Goal: Task Accomplishment & Management: Manage account settings

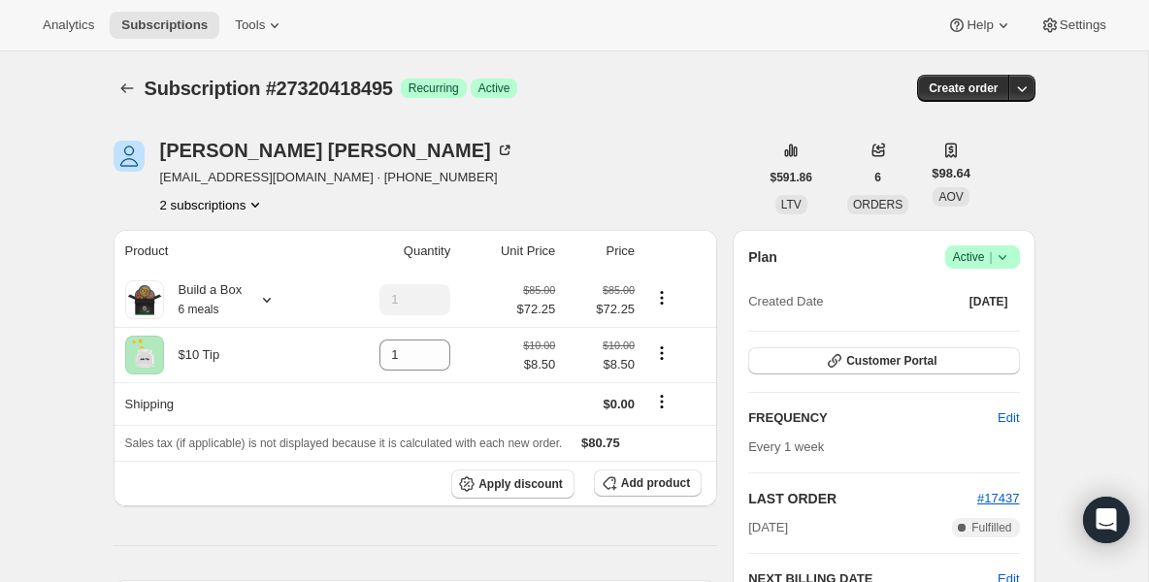
scroll to position [660, 0]
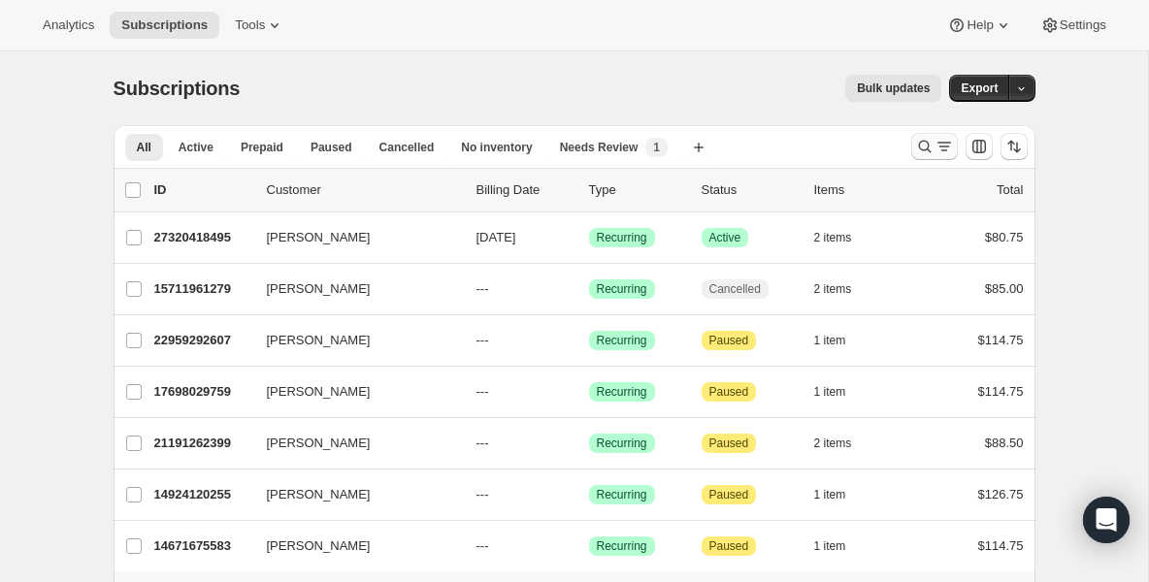
click at [935, 147] on icon "Search and filter results" at bounding box center [944, 146] width 19 height 19
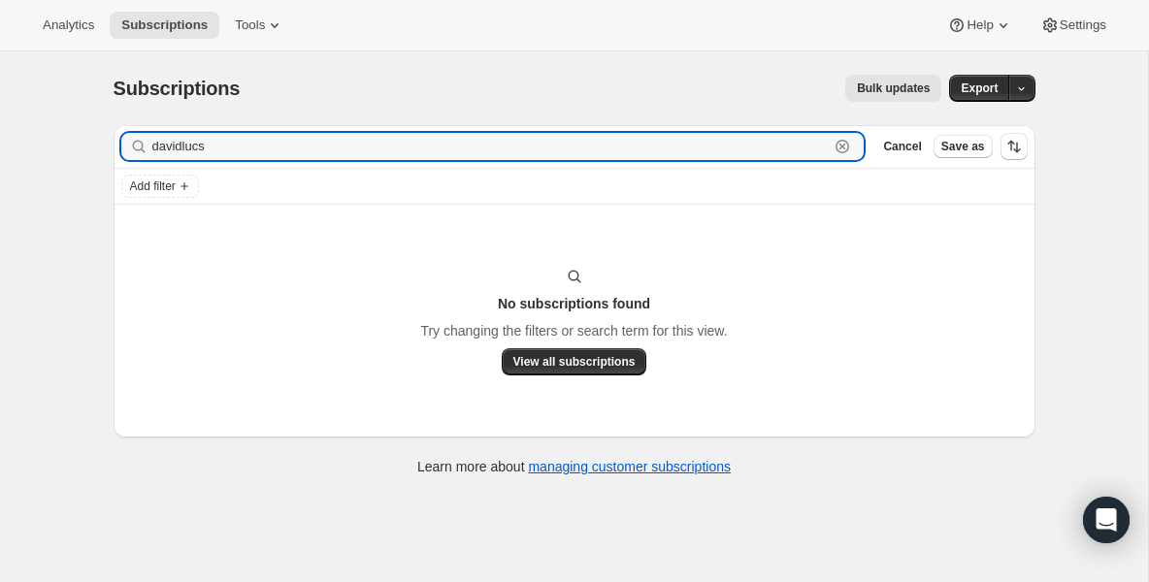
type input "davidlucs"
click at [839, 153] on icon "button" at bounding box center [842, 146] width 19 height 19
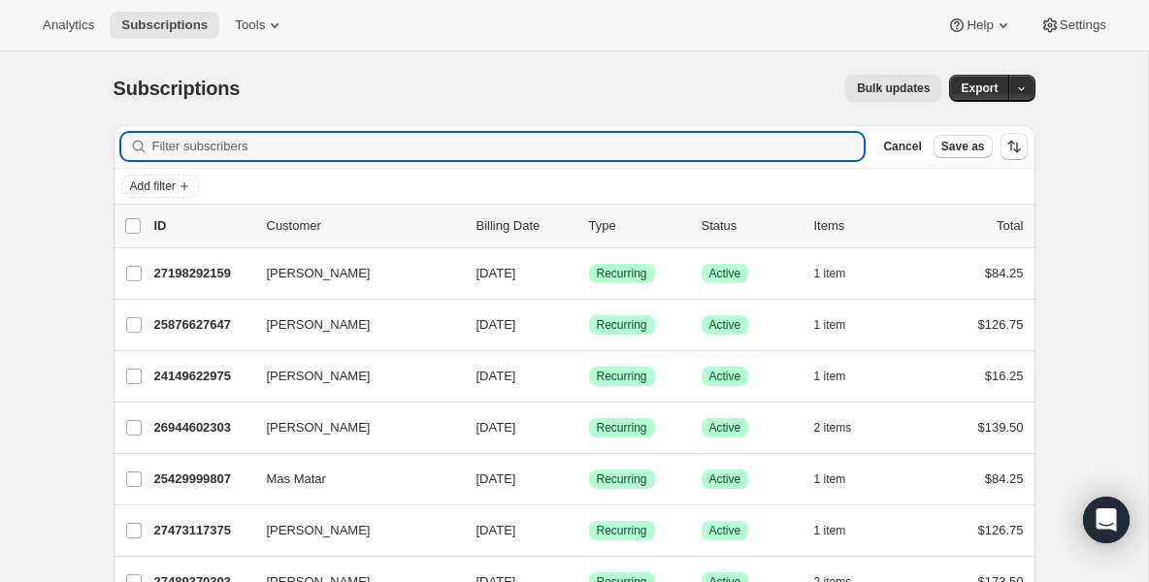
drag, startPoint x: 468, startPoint y: 148, endPoint x: -18, endPoint y: 142, distance: 486.3
click at [0, 142] on html "Analytics Subscriptions Tools Help Settings Skip to content Subscriptions. This…" at bounding box center [574, 291] width 1149 height 582
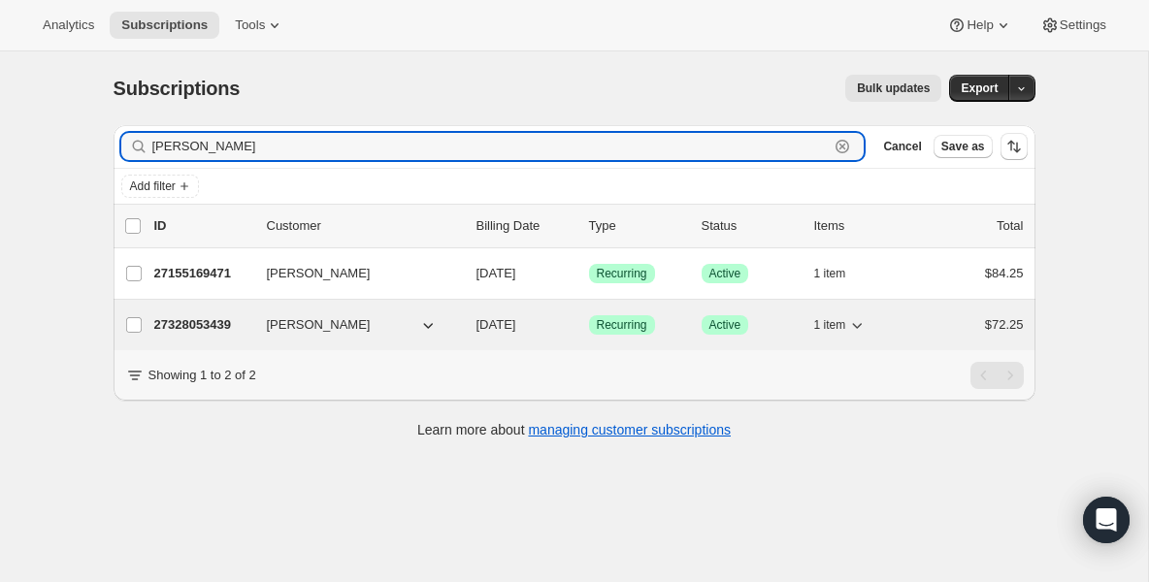
type input "[PERSON_NAME]"
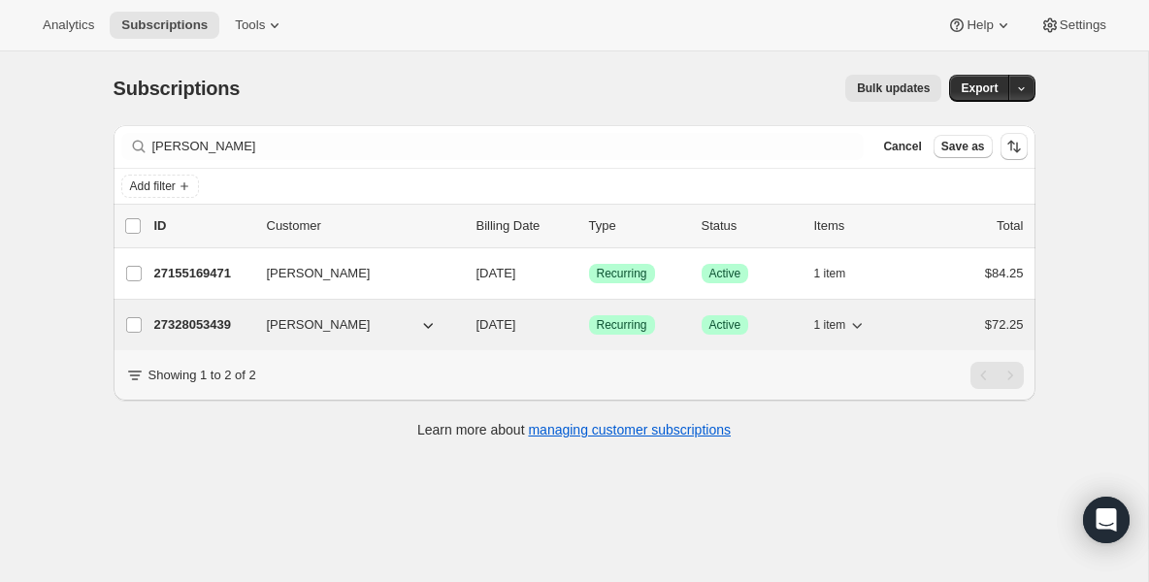
click at [209, 321] on p "27328053439" at bounding box center [202, 324] width 97 height 19
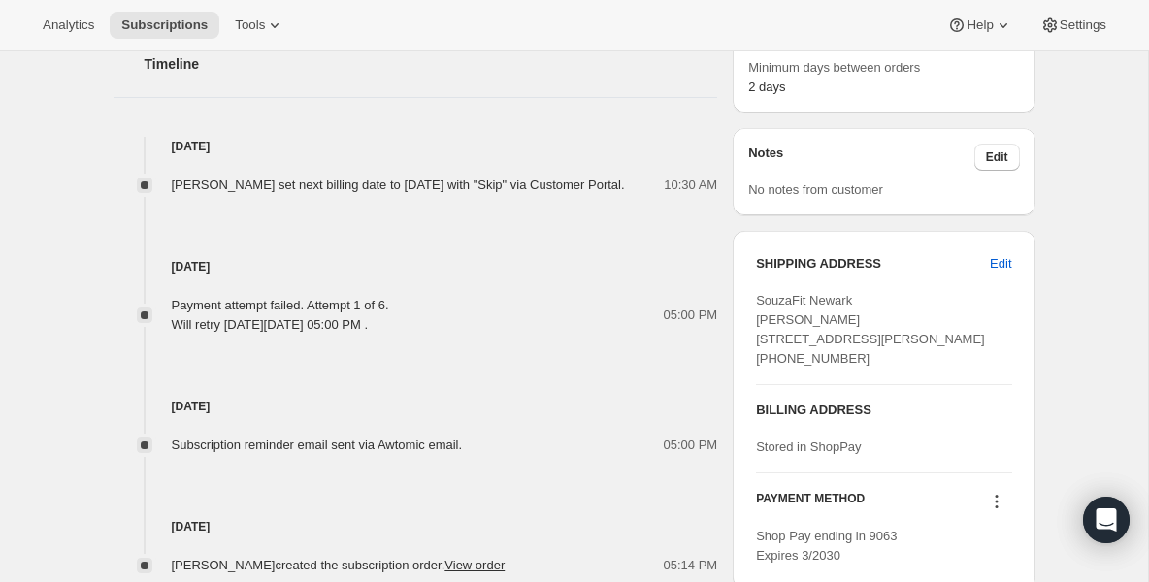
scroll to position [738, 0]
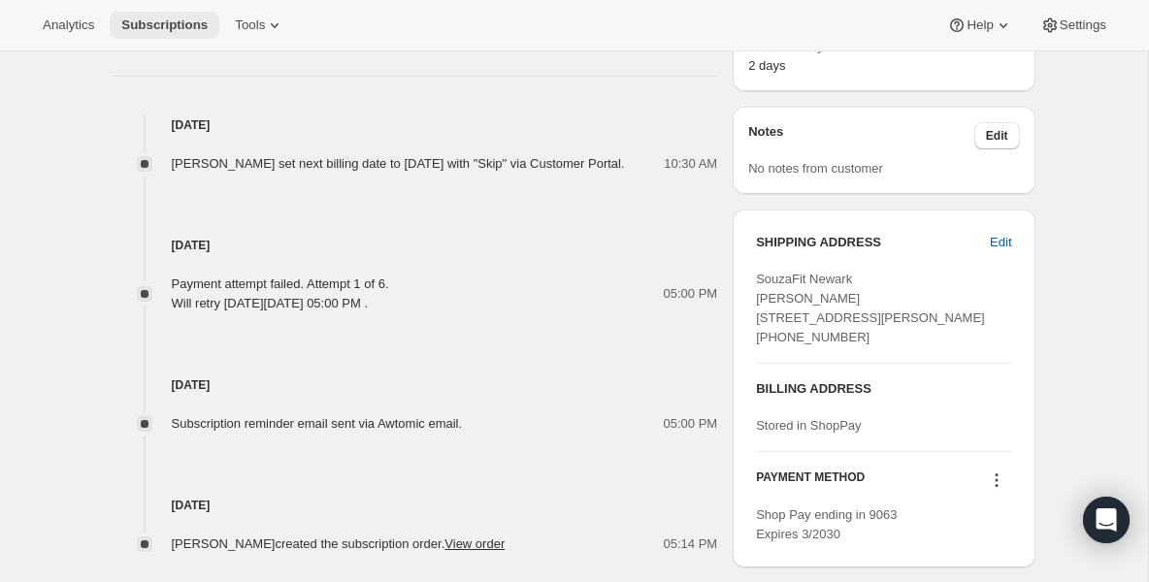
click at [188, 26] on span "Subscriptions" at bounding box center [164, 25] width 86 height 16
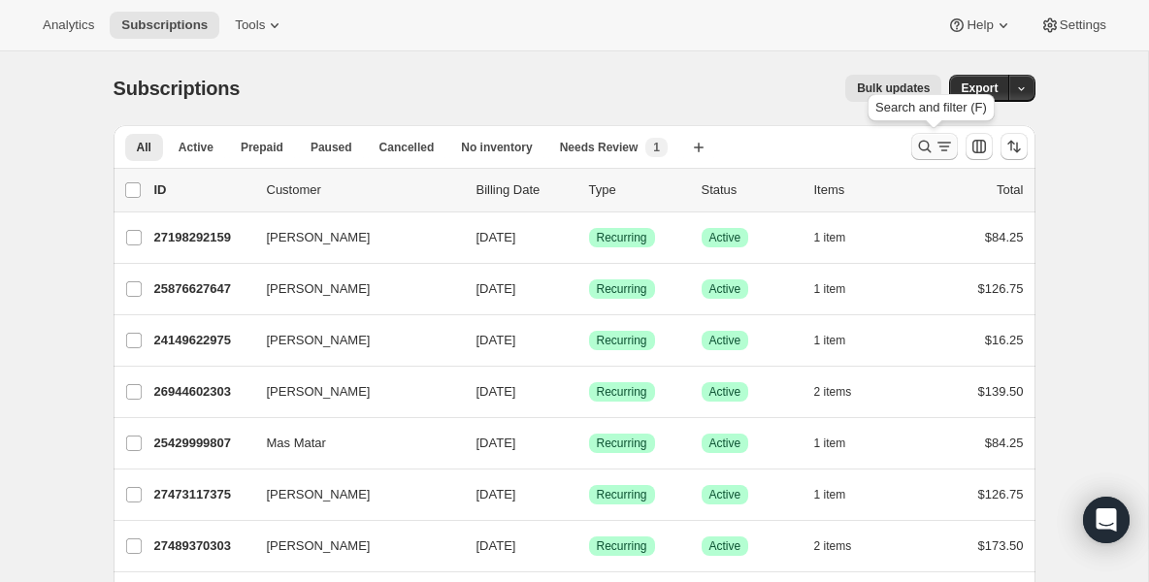
click at [918, 148] on icon "Search and filter results" at bounding box center [924, 147] width 13 height 13
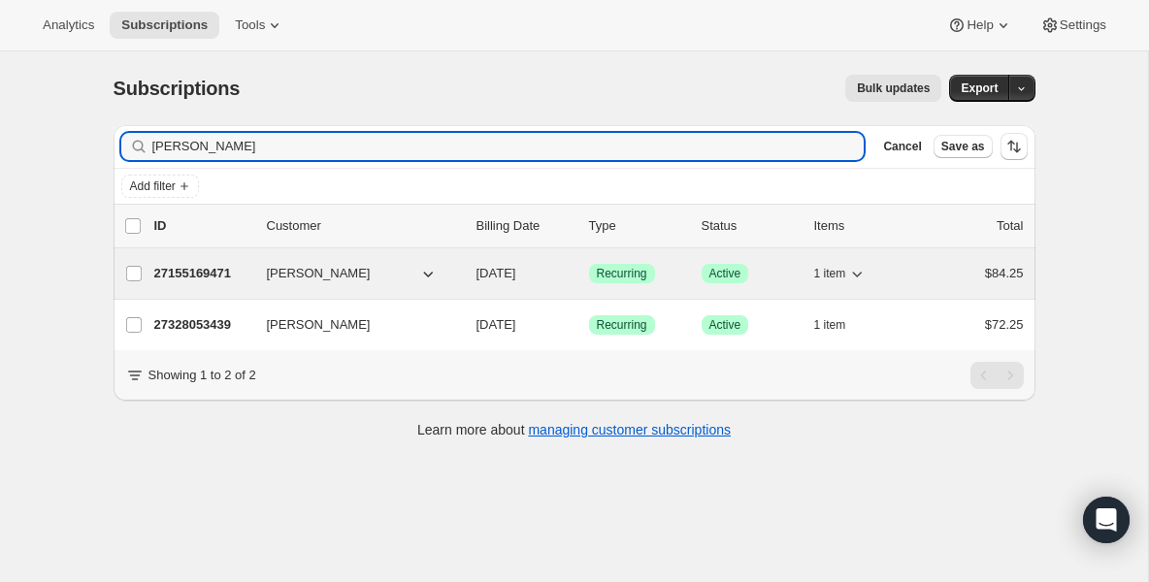
type input "[PERSON_NAME]"
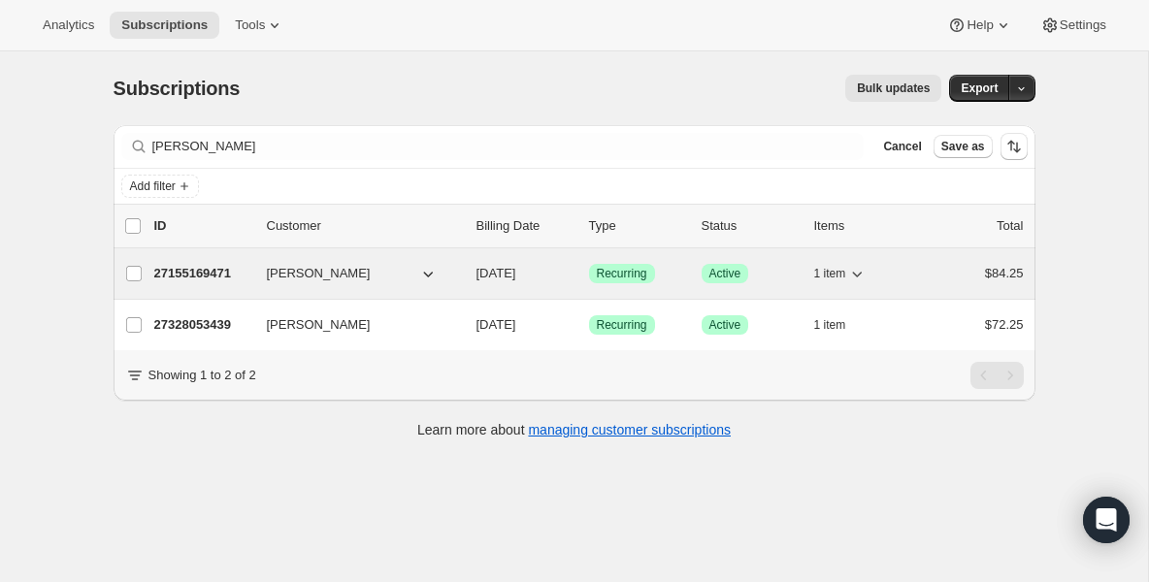
click at [218, 285] on div "27155169471 [PERSON_NAME] [DATE] Success Recurring Success Active 1 item $84.25" at bounding box center [589, 273] width 870 height 27
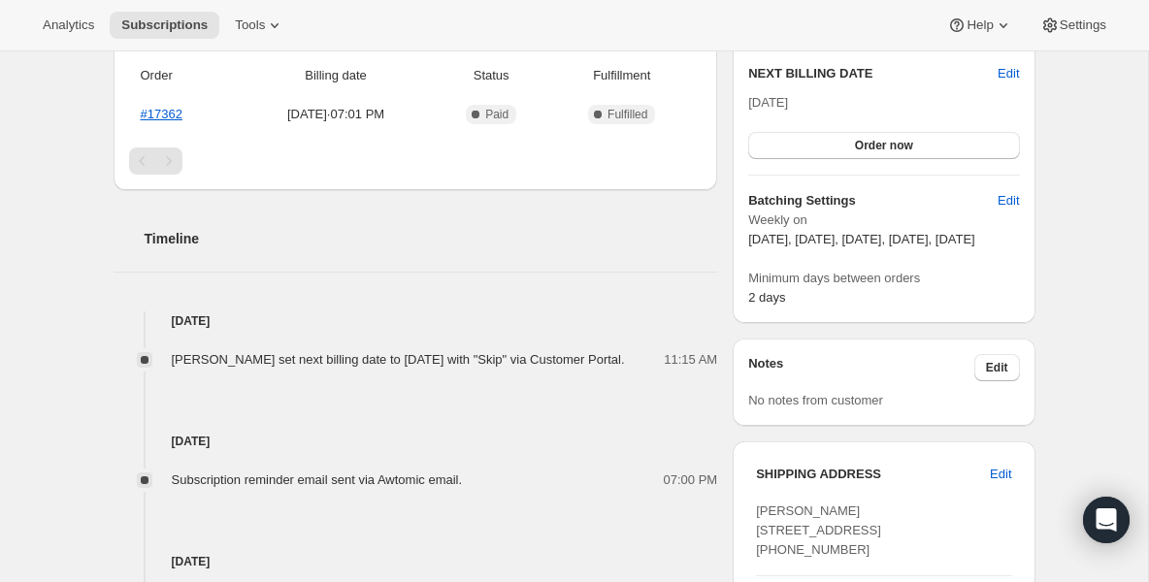
scroll to position [544, 0]
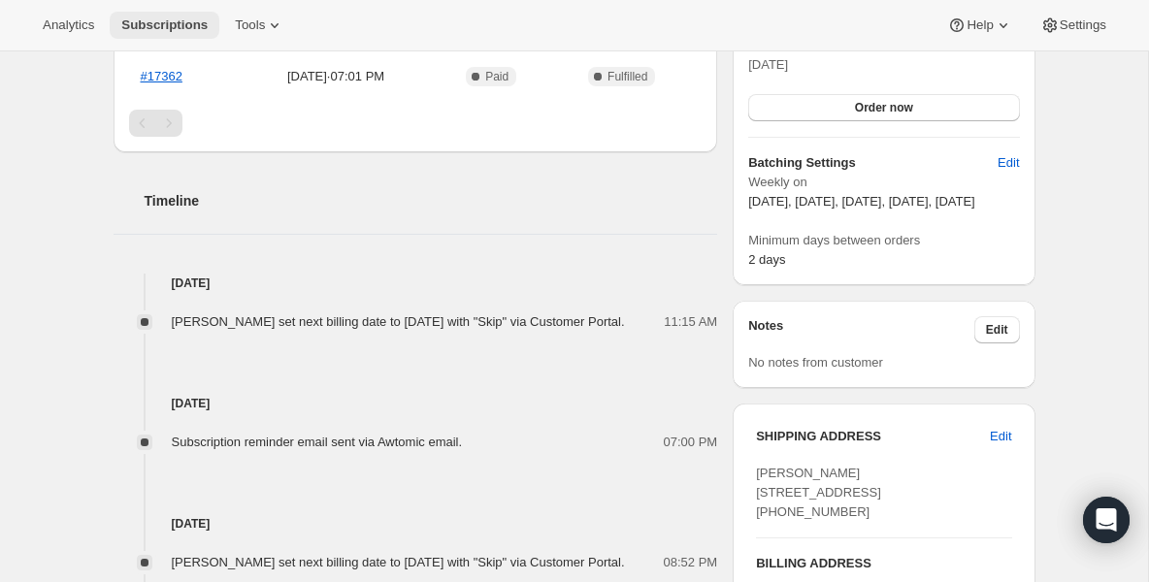
click at [167, 21] on span "Subscriptions" at bounding box center [164, 25] width 86 height 16
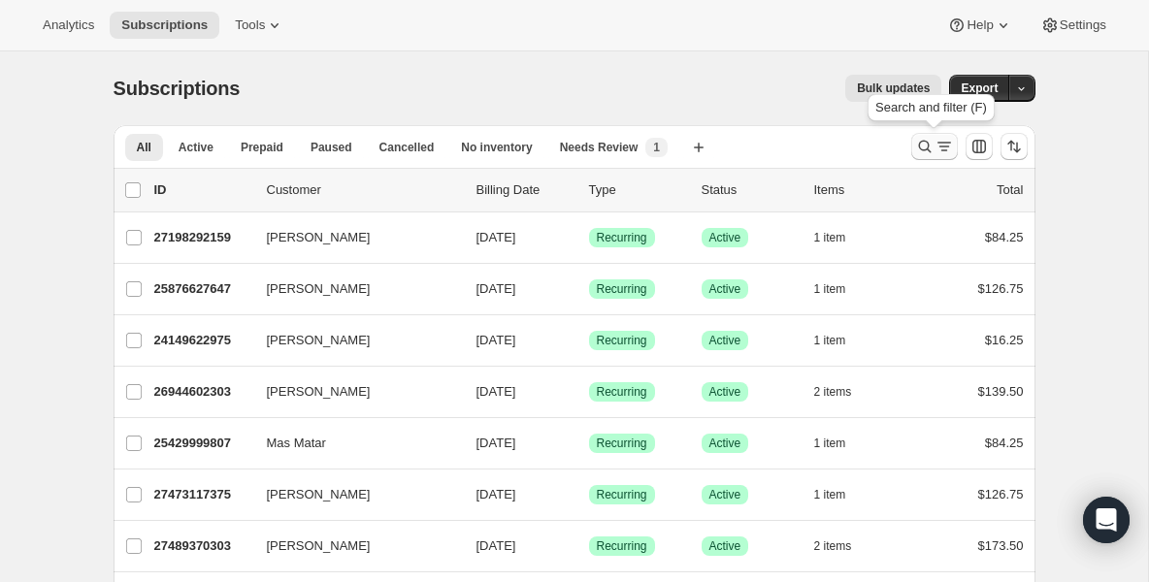
click at [927, 149] on icon "Search and filter results" at bounding box center [924, 147] width 13 height 13
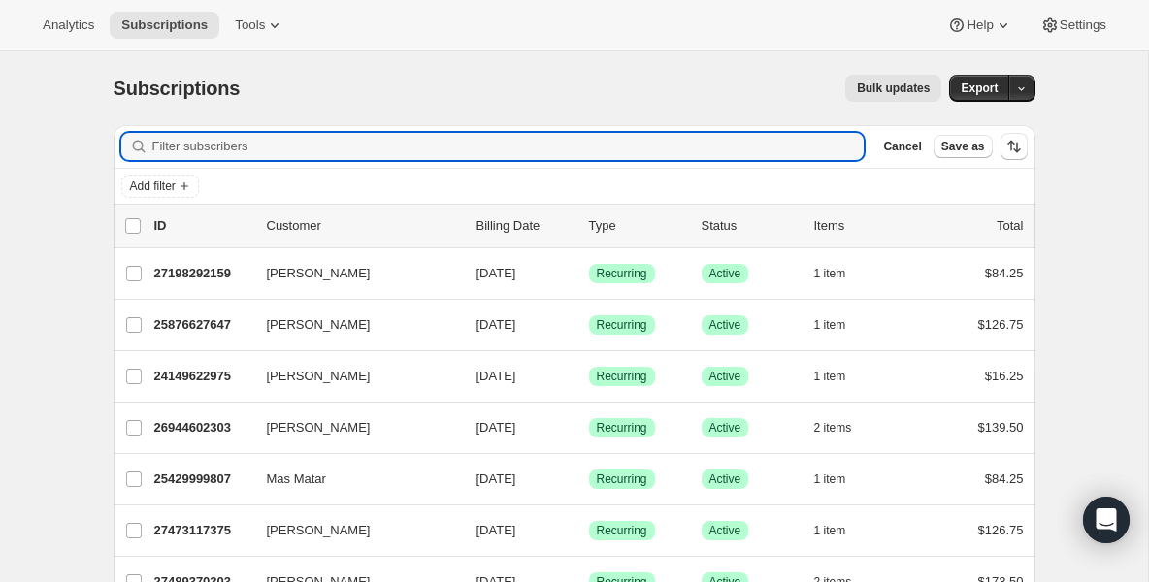
type input "f"
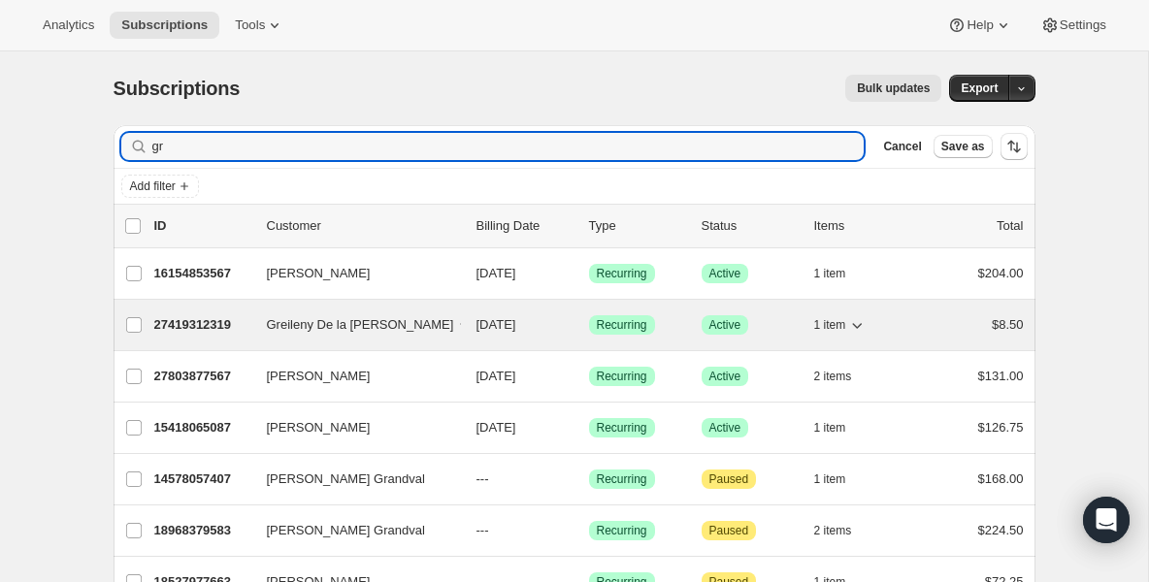
type input "gr"
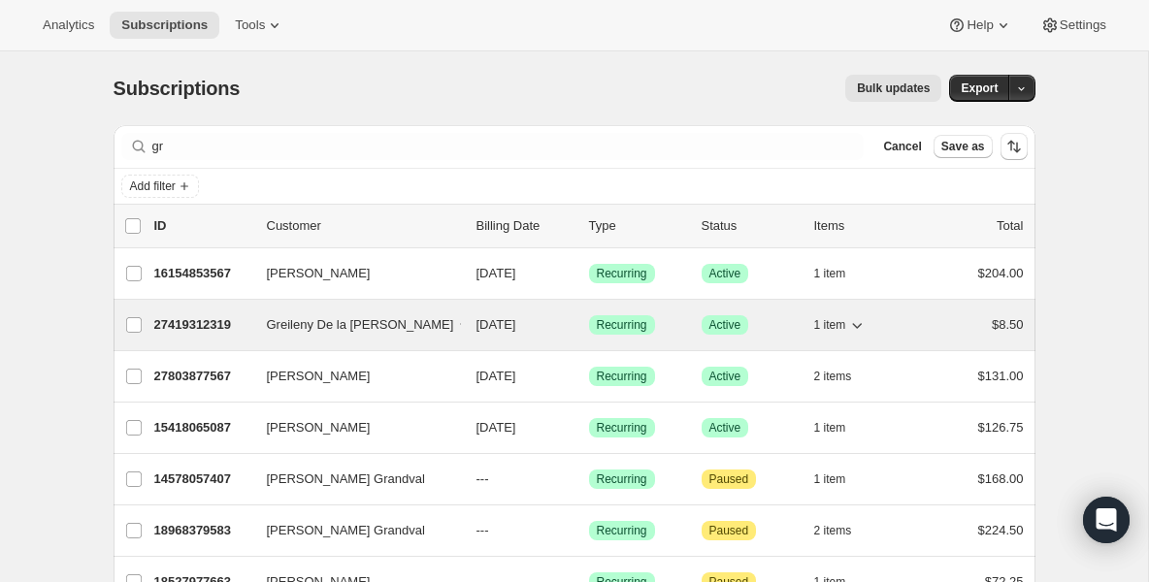
click at [186, 329] on p "27419312319" at bounding box center [202, 324] width 97 height 19
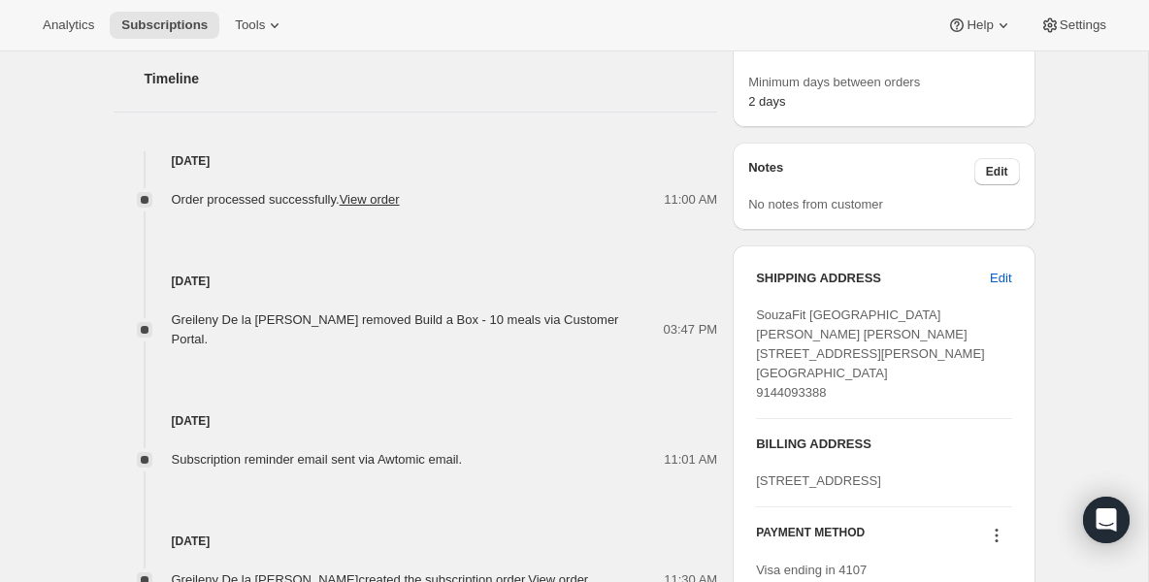
scroll to position [699, 0]
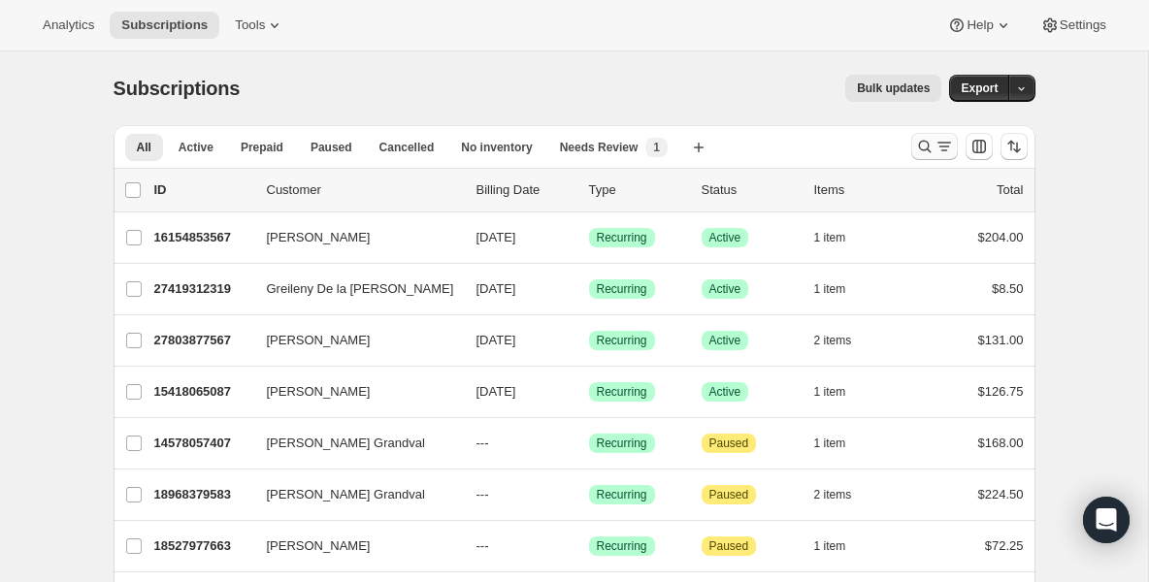
click at [935, 148] on icon "Search and filter results" at bounding box center [944, 146] width 19 height 19
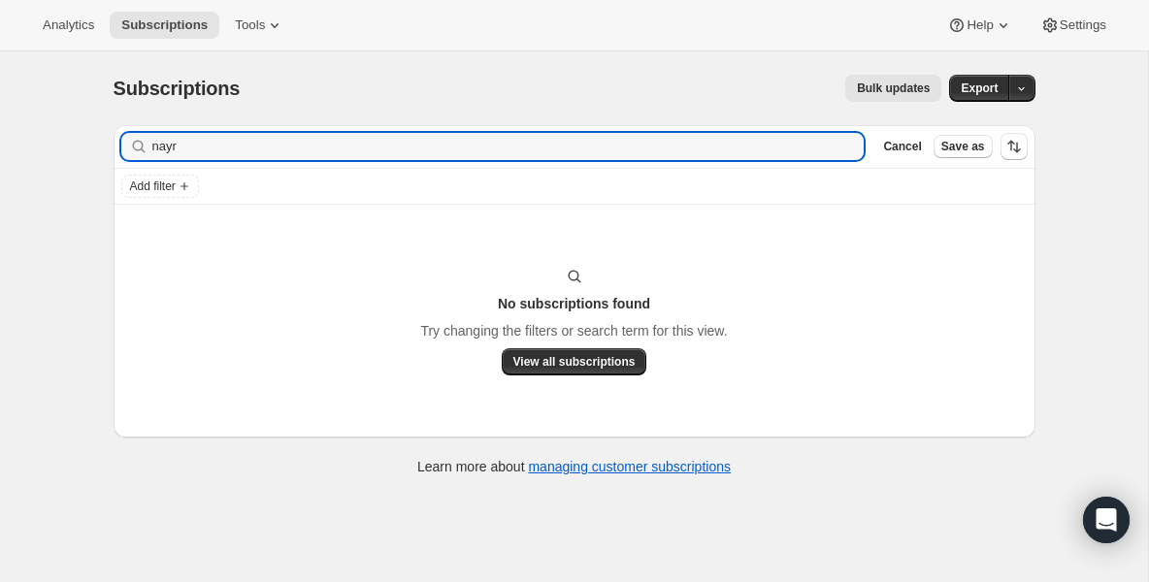
drag, startPoint x: 214, startPoint y: 148, endPoint x: 43, endPoint y: 144, distance: 170.9
click at [43, 144] on div "Subscriptions. This page is ready Subscriptions Bulk updates More actions Bulk …" at bounding box center [574, 342] width 1148 height 582
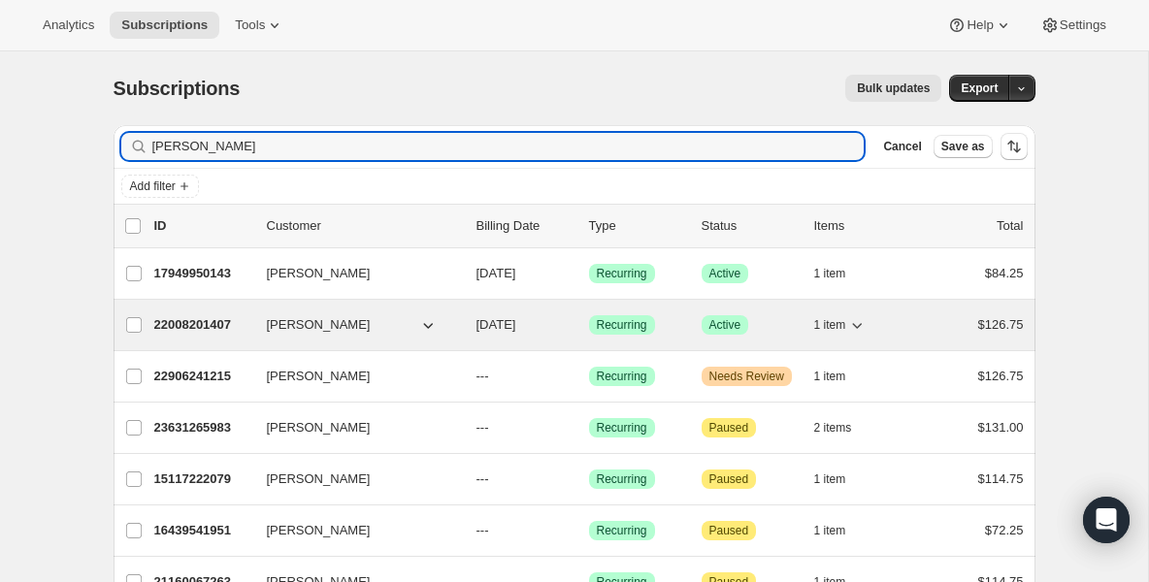
type input "ryan"
click at [230, 325] on p "22008201407" at bounding box center [202, 324] width 97 height 19
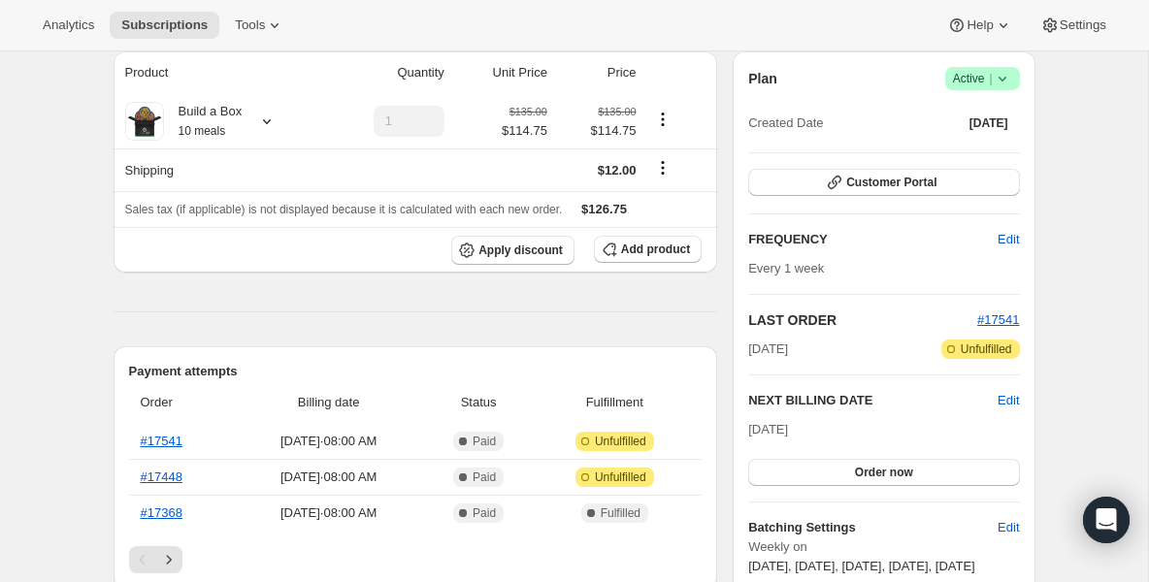
scroll to position [116, 0]
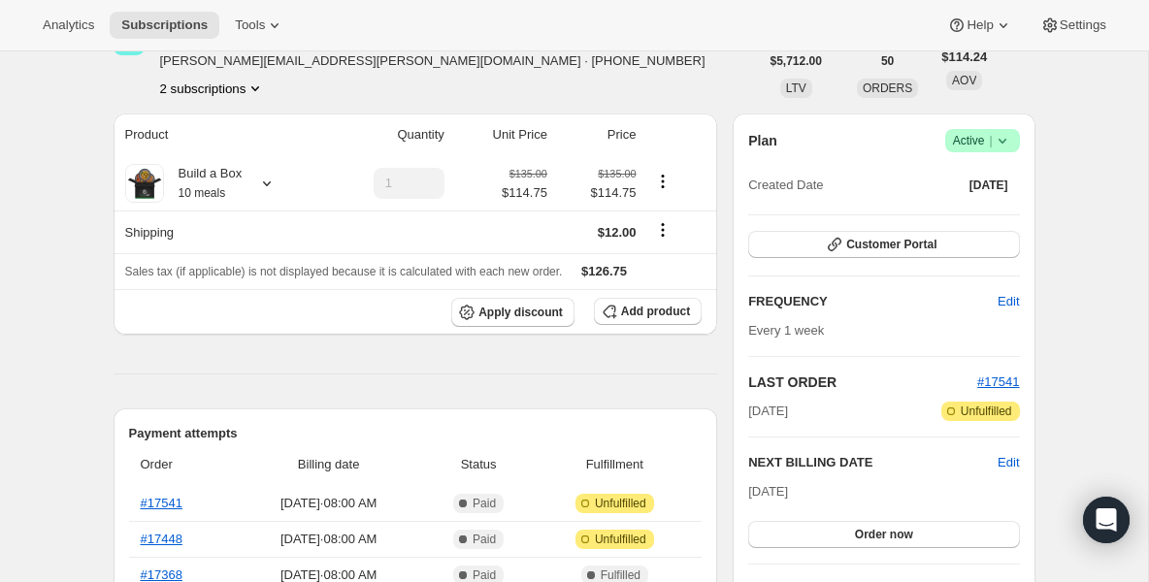
click at [1003, 147] on icon at bounding box center [1002, 140] width 19 height 19
click at [987, 173] on span "Pause subscription" at bounding box center [975, 179] width 107 height 15
